Goal: Task Accomplishment & Management: Manage account settings

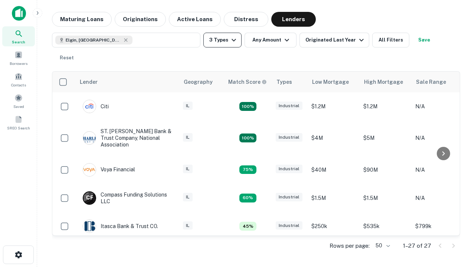
click at [222, 40] on button "3 Types" at bounding box center [222, 40] width 38 height 15
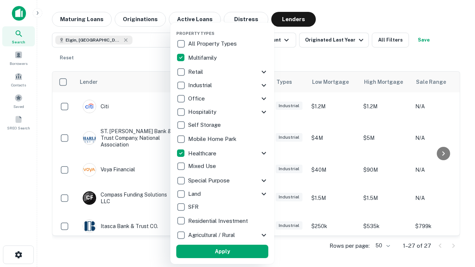
click at [222, 252] on button "Apply" at bounding box center [222, 251] width 92 height 13
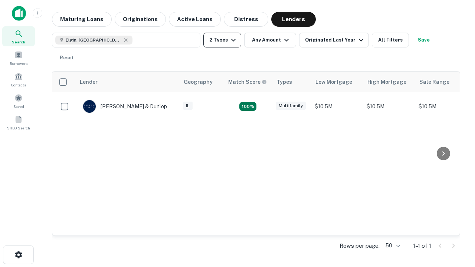
click at [222, 40] on button "2 Types" at bounding box center [222, 40] width 38 height 15
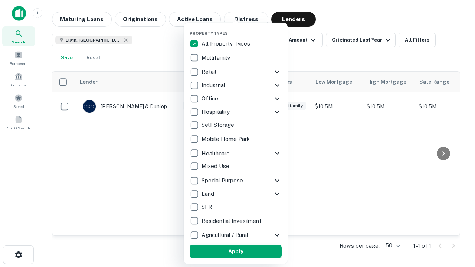
click at [236, 252] on button "Apply" at bounding box center [236, 251] width 92 height 13
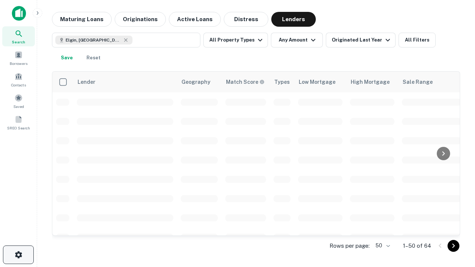
click at [18, 255] on icon "button" at bounding box center [18, 254] width 9 height 9
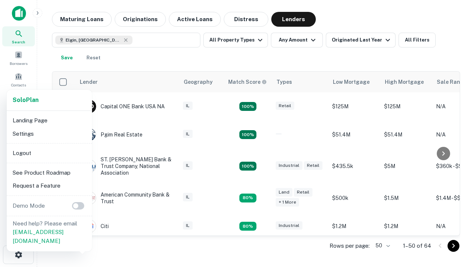
click at [49, 153] on li "Logout" at bounding box center [49, 153] width 79 height 13
